Goal: Information Seeking & Learning: Find specific fact

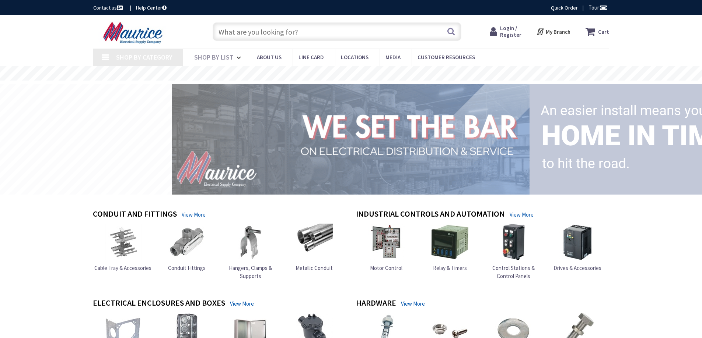
click at [298, 31] on input "text" at bounding box center [337, 31] width 249 height 18
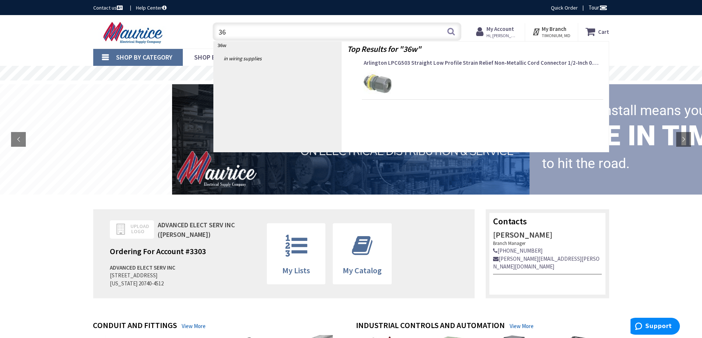
type input "3"
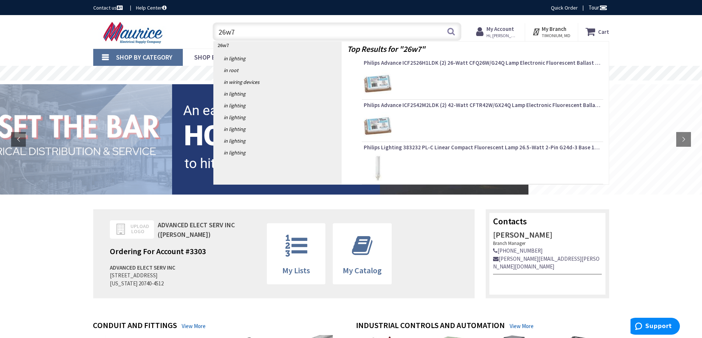
type input "26w75"
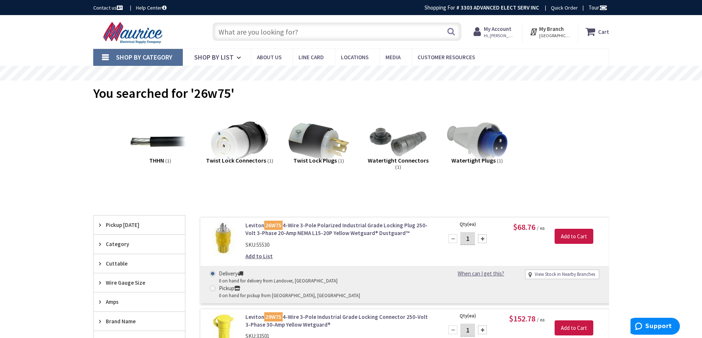
click at [309, 33] on input "text" at bounding box center [337, 31] width 249 height 18
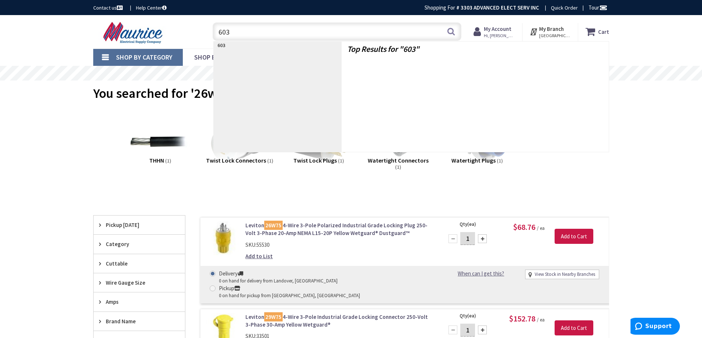
type input "6034"
